Goal: Navigation & Orientation: Find specific page/section

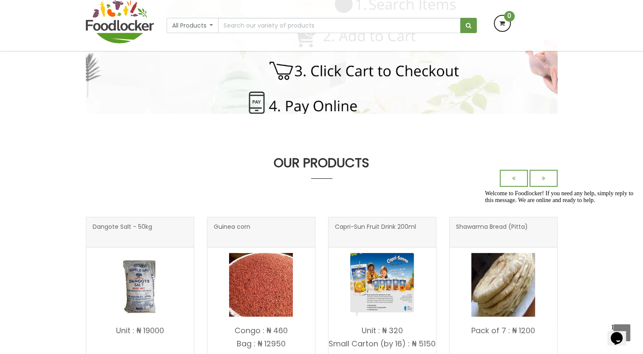
scroll to position [212, 0]
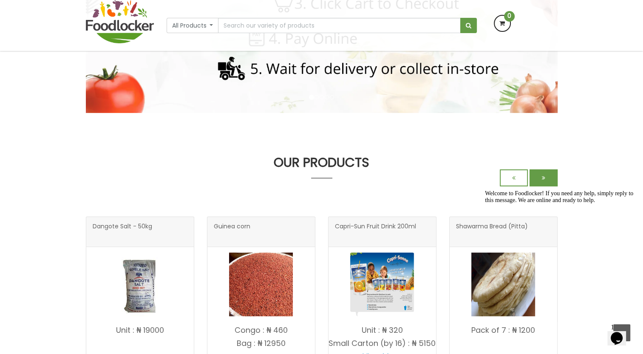
click at [545, 180] on icon at bounding box center [543, 178] width 3 height 6
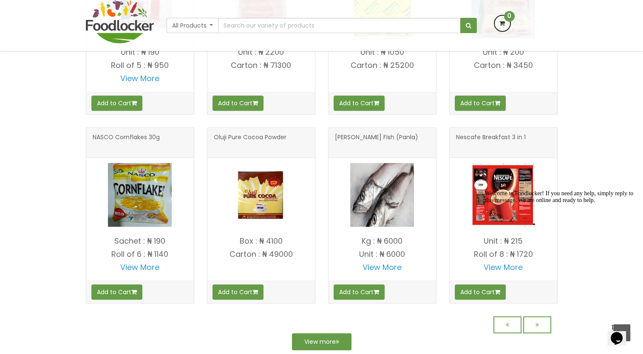
scroll to position [821, 0]
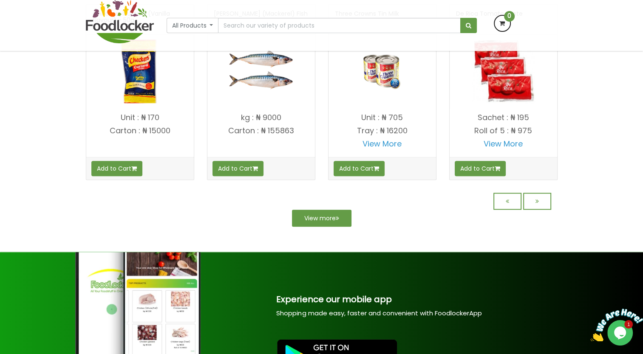
scroll to position [740, 0]
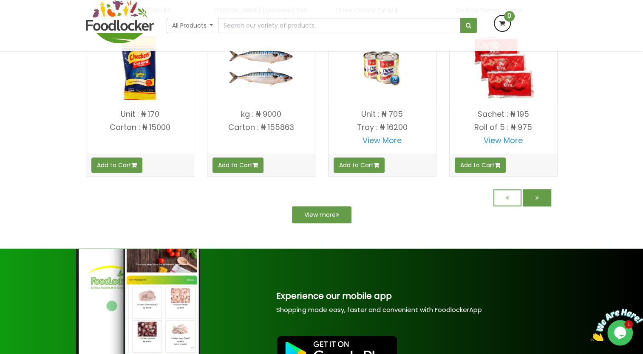
click at [537, 195] on icon at bounding box center [536, 198] width 3 height 6
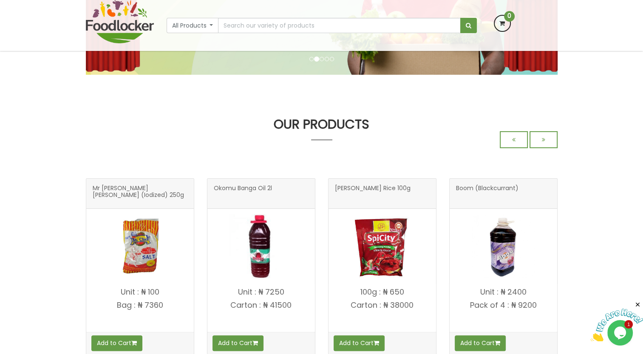
scroll to position [170, 0]
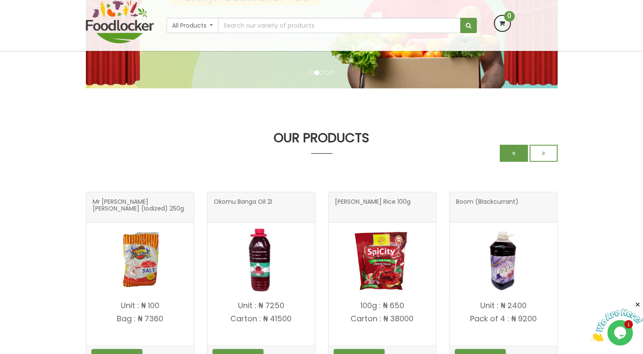
click at [525, 154] on link at bounding box center [514, 153] width 28 height 17
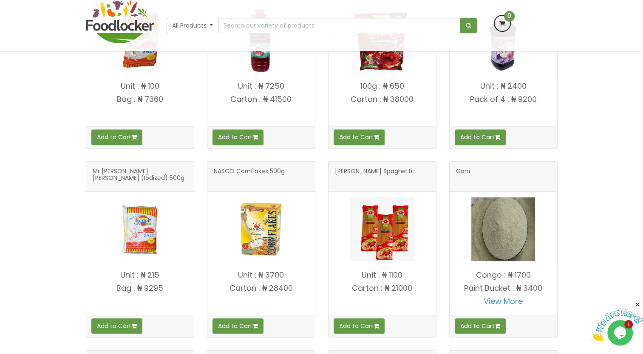
scroll to position [425, 0]
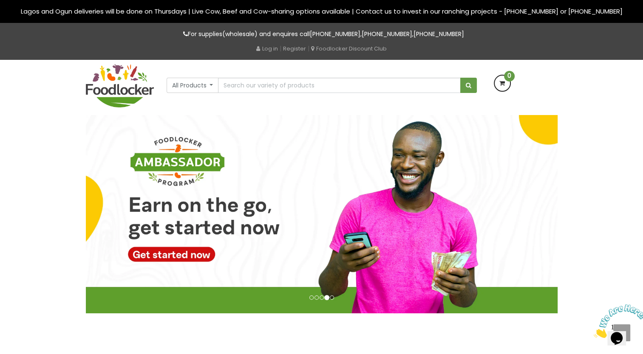
drag, startPoint x: 489, startPoint y: 37, endPoint x: 305, endPoint y: 33, distance: 183.6
click at [305, 33] on p "For supplies(wholesale) and enquires call +234 903 1787 037 , +234 814 364 2387…" at bounding box center [322, 34] width 472 height 10
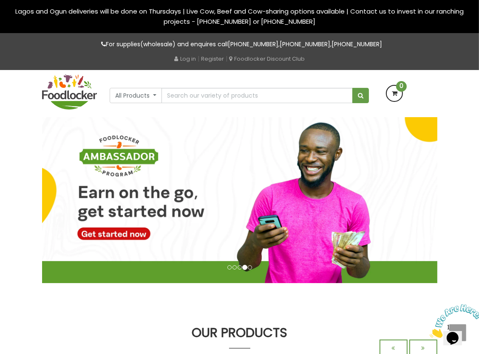
copy p "+234 903 1787 037 , +234 814 364 2387 , +234 908 1707 267"
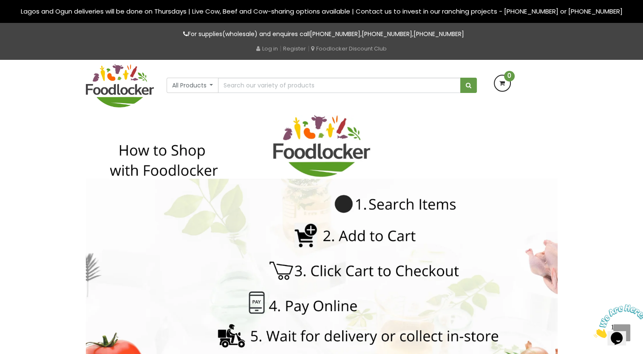
drag, startPoint x: 441, startPoint y: 33, endPoint x: 57, endPoint y: 108, distance: 391.0
click at [57, 108] on div "All Products All Products Baby Food Baking Biscuit Cereals Condiments Drinks" at bounding box center [321, 87] width 643 height 55
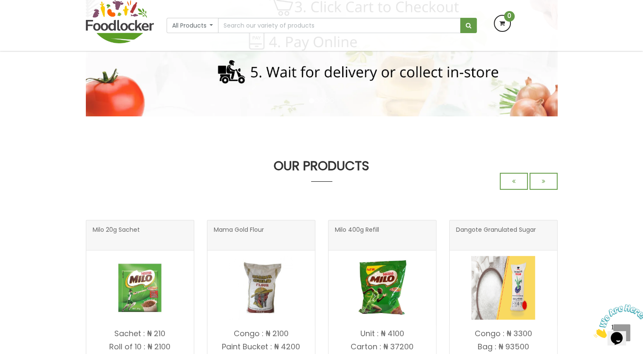
scroll to position [212, 0]
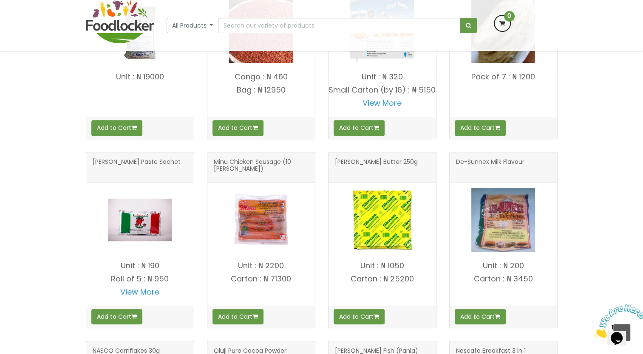
scroll to position [467, 0]
